Goal: Task Accomplishment & Management: Manage account settings

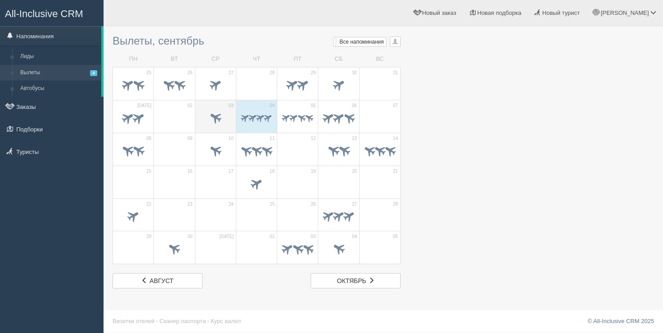
click at [225, 111] on span at bounding box center [215, 118] width 31 height 15
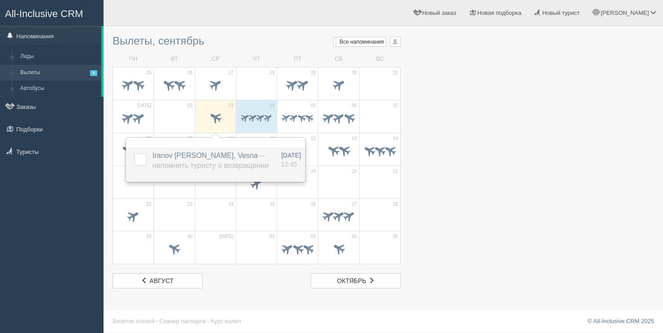
click at [134, 153] on label at bounding box center [134, 153] width 0 height 0
click at [0, 0] on input "checkbox" at bounding box center [0, 0] width 0 height 0
click at [185, 22] on div "[PERSON_NAME] Мой профиль Моя аналитика Для туристов Помощь" at bounding box center [382, 13] width 559 height 26
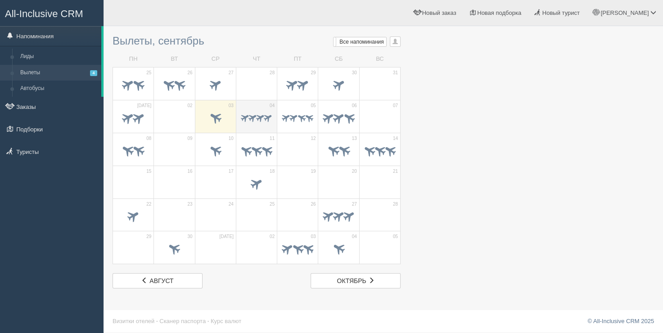
click at [274, 121] on td "04" at bounding box center [256, 116] width 41 height 33
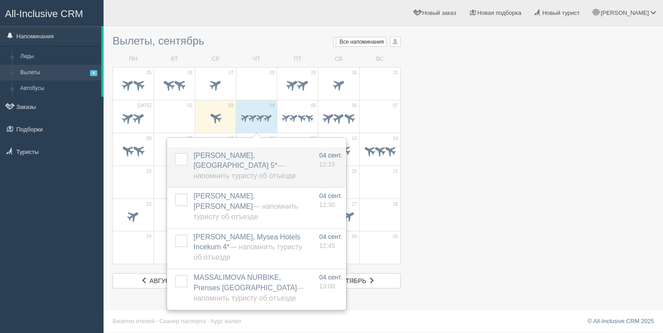
click at [175, 153] on label at bounding box center [175, 153] width 0 height 0
click at [0, 0] on input "checkbox" at bounding box center [0, 0] width 0 height 0
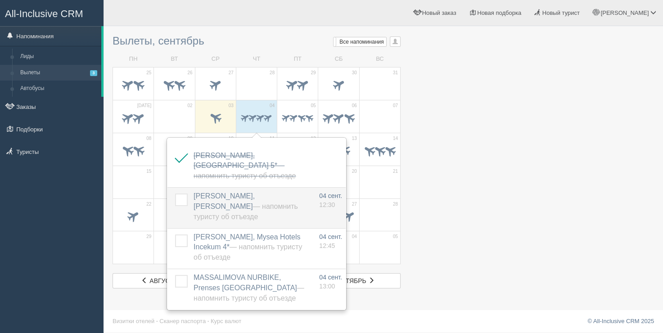
click at [175, 193] on label at bounding box center [175, 193] width 0 height 0
click at [0, 0] on input "checkbox" at bounding box center [0, 0] width 0 height 0
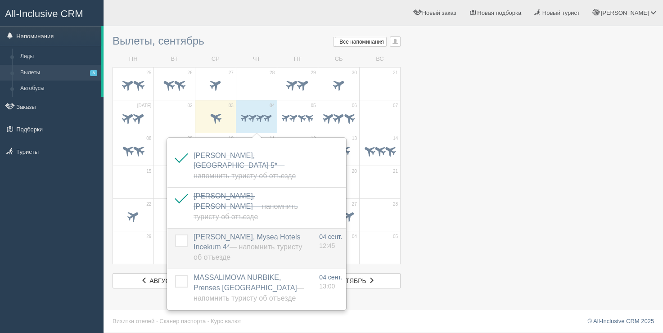
drag, startPoint x: 180, startPoint y: 242, endPoint x: 184, endPoint y: 263, distance: 21.5
click at [175, 234] on label at bounding box center [175, 234] width 0 height 0
click at [0, 0] on input "checkbox" at bounding box center [0, 0] width 0 height 0
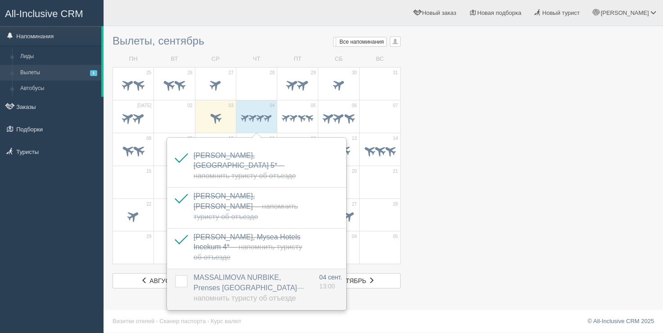
click at [175, 275] on label at bounding box center [175, 275] width 0 height 0
click at [0, 0] on input "checkbox" at bounding box center [0, 0] width 0 height 0
drag, startPoint x: 480, startPoint y: 145, endPoint x: 288, endPoint y: 122, distance: 193.0
click at [480, 144] on div at bounding box center [382, 160] width 541 height 258
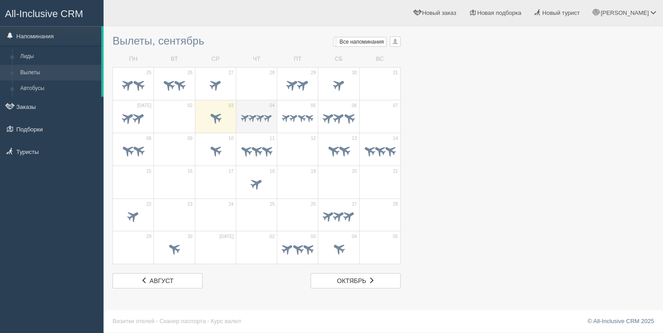
click at [276, 116] on td "04" at bounding box center [256, 116] width 41 height 33
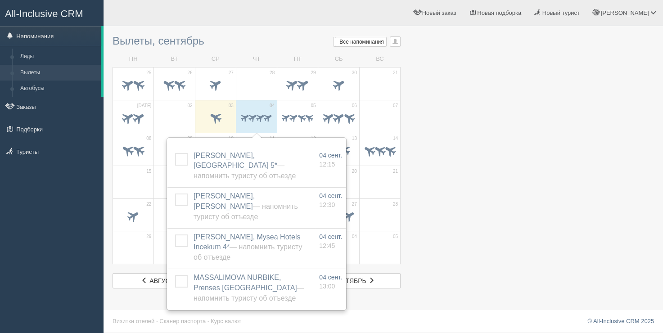
click at [264, 66] on td "ЧТ" at bounding box center [256, 59] width 41 height 16
